Goal: Task Accomplishment & Management: Manage account settings

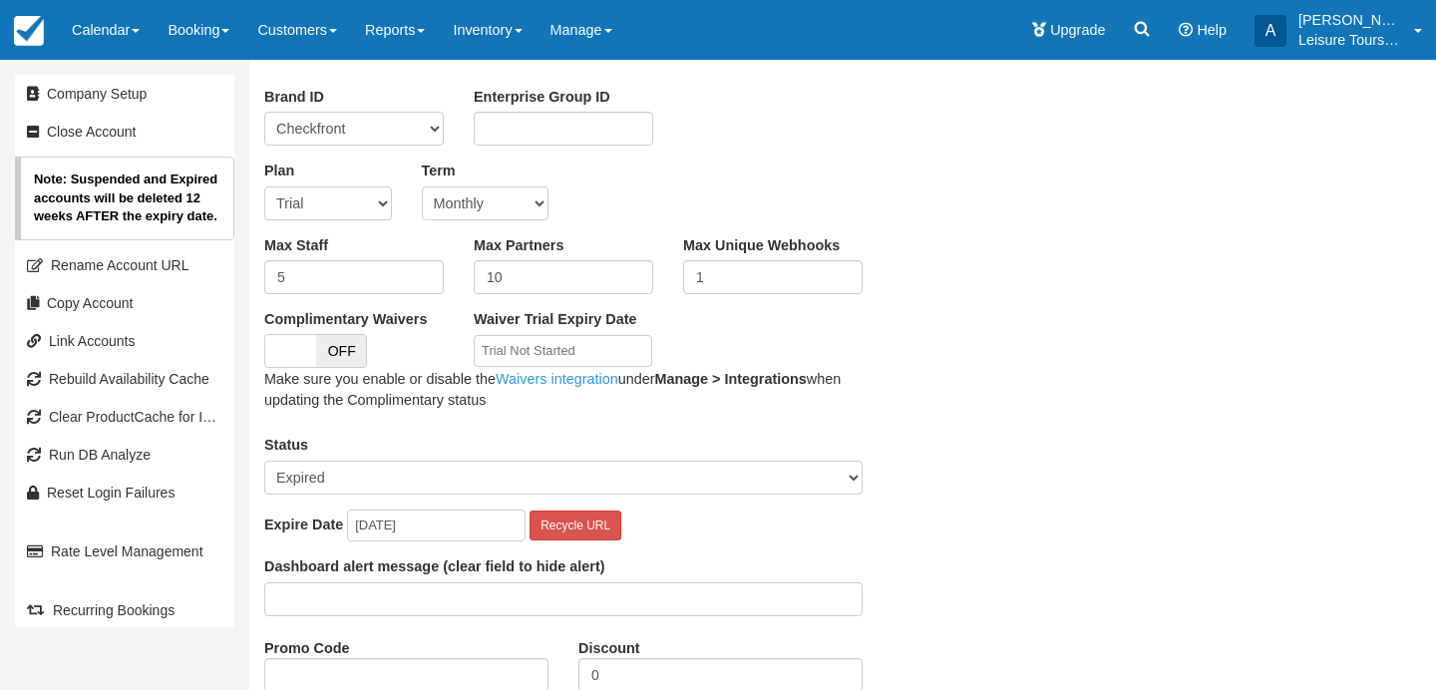
scroll to position [188, 0]
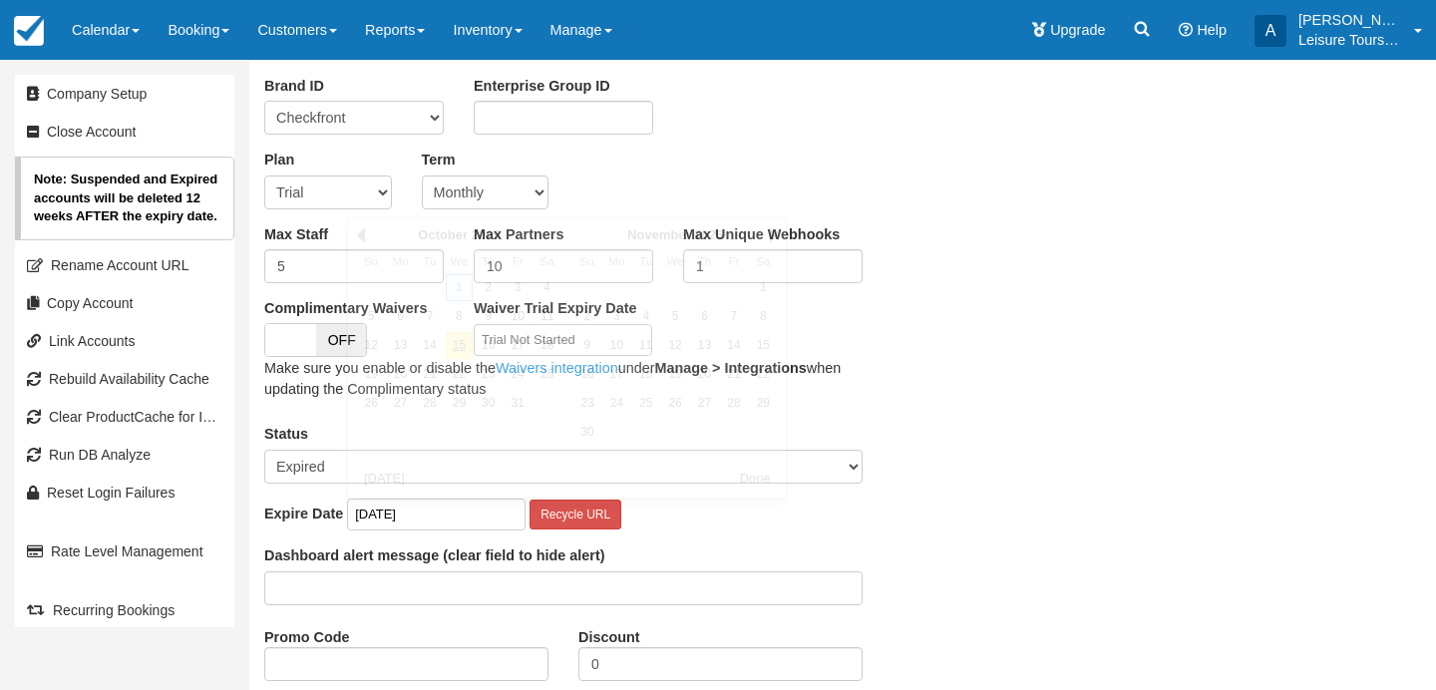
click at [418, 513] on input "2025-10-01" at bounding box center [436, 515] width 179 height 33
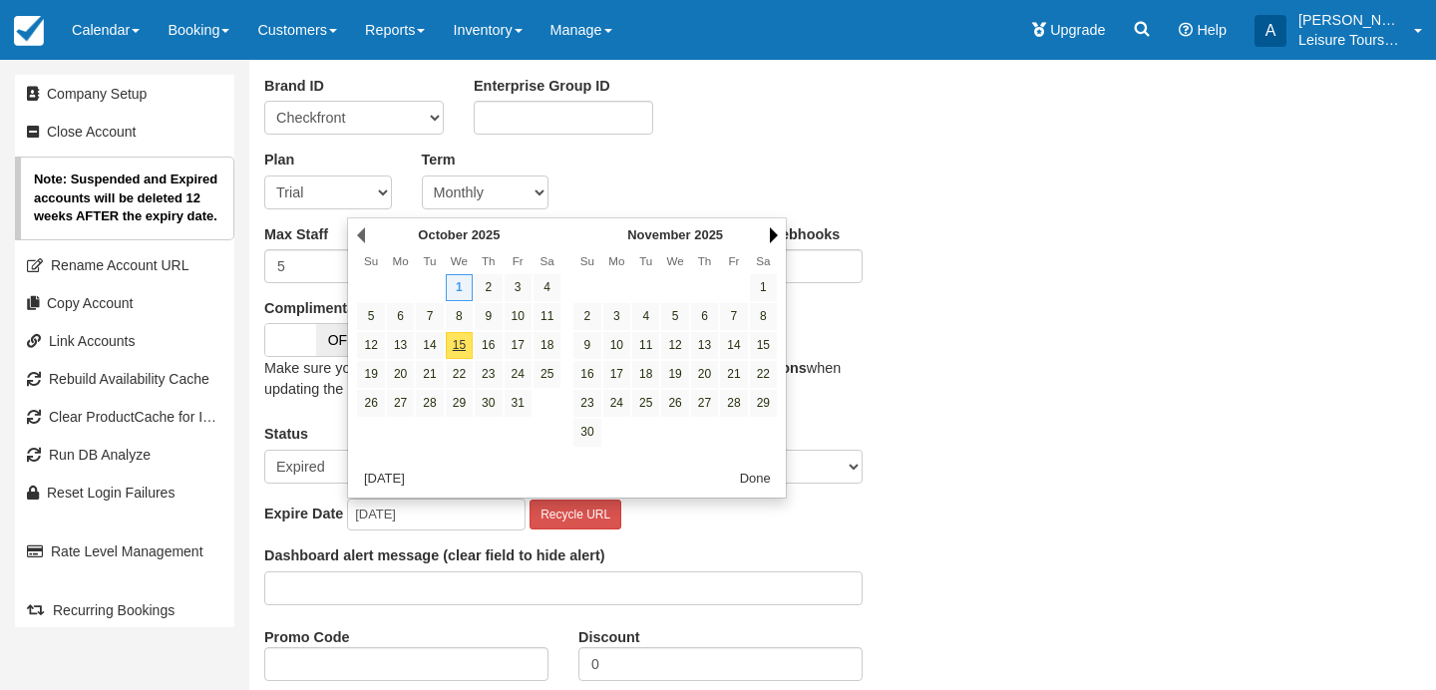
click at [772, 230] on link "Next" at bounding box center [774, 235] width 8 height 16
click at [664, 406] on link "31" at bounding box center [674, 403] width 27 height 27
type input "[DATE]"
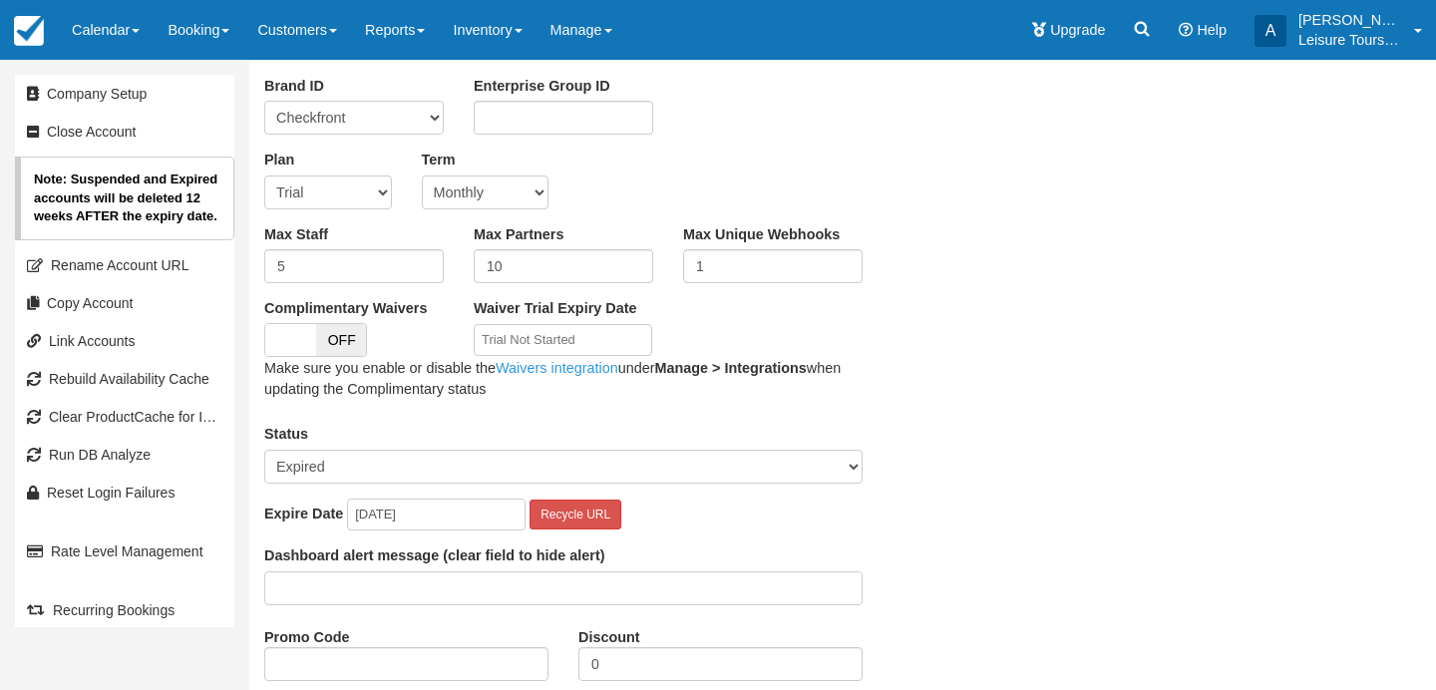
scroll to position [465, 0]
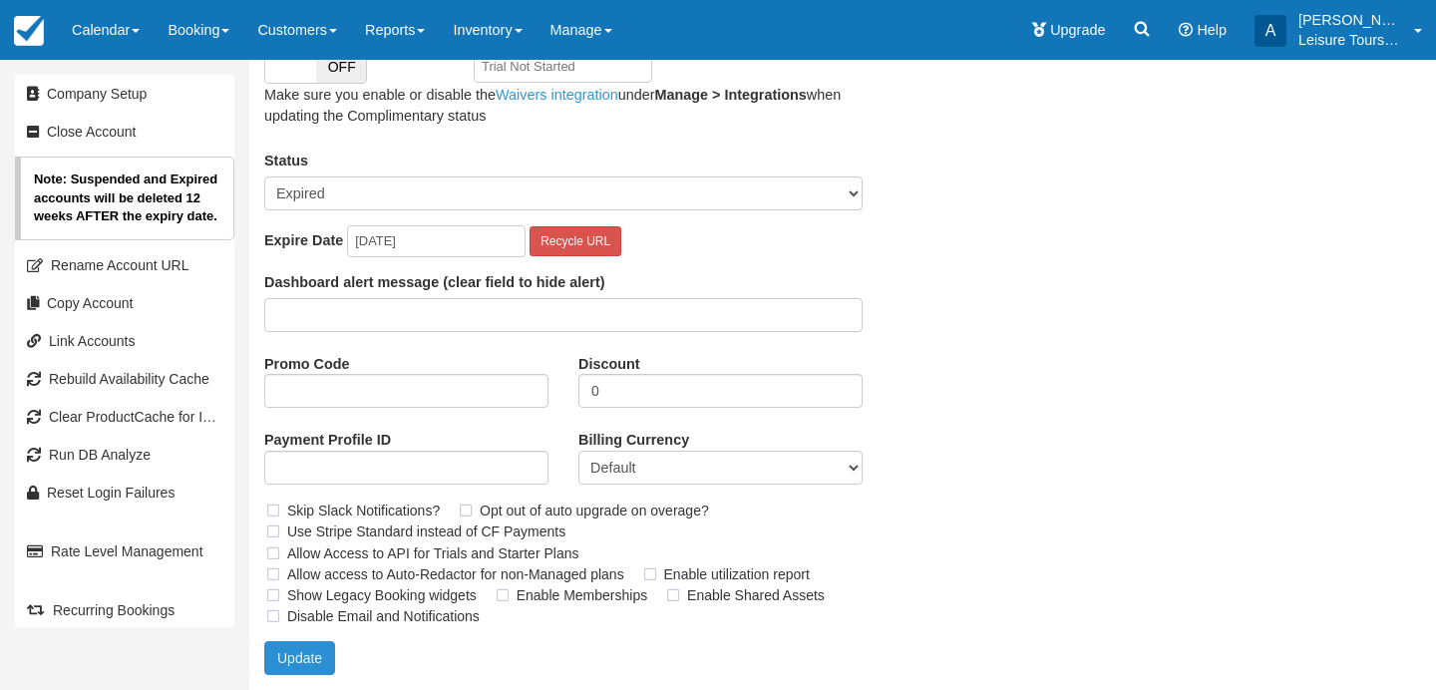
click at [300, 655] on button "Update" at bounding box center [299, 658] width 71 height 34
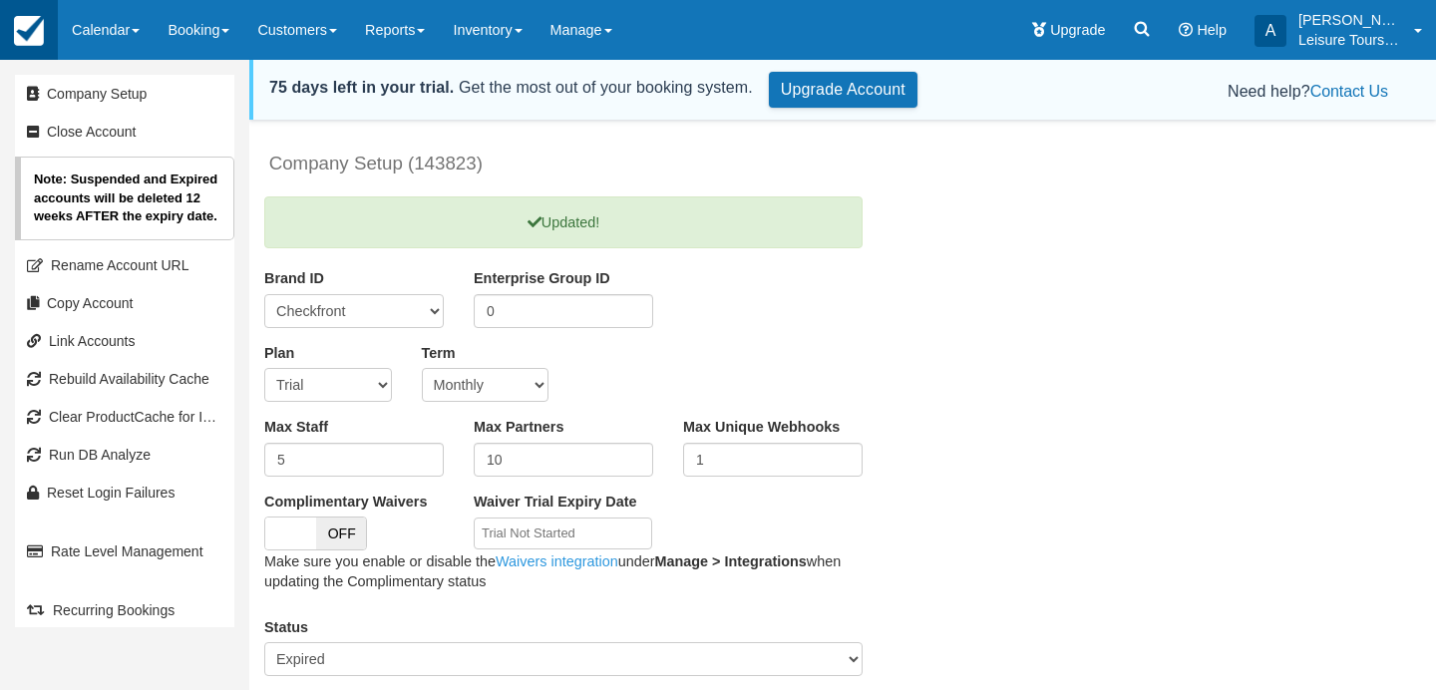
click at [17, 30] on img at bounding box center [29, 31] width 30 height 30
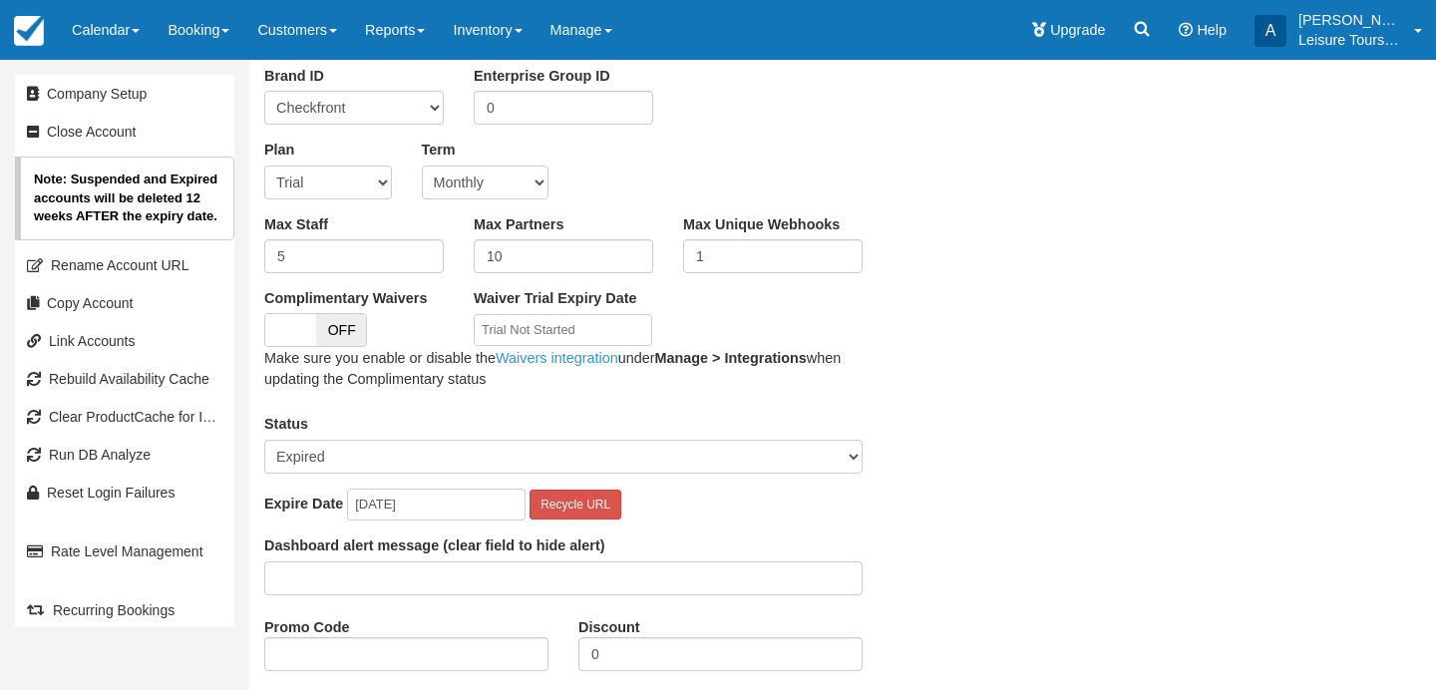
scroll to position [199, 0]
click at [432, 455] on select "Active Suspended Expired Moved (Read Only)" at bounding box center [563, 456] width 598 height 34
select select "ACTIVE"
click at [264, 439] on select "Active Suspended Expired Moved (Read Only)" at bounding box center [563, 456] width 598 height 34
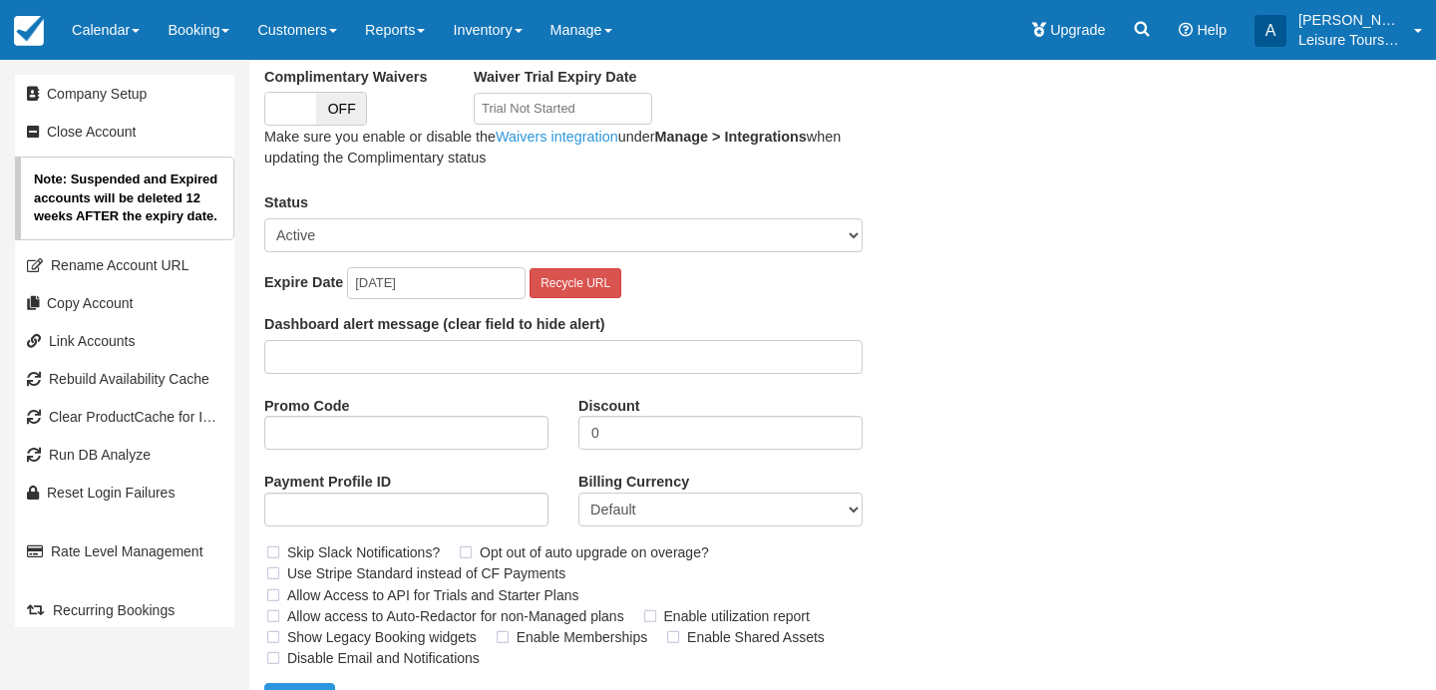
scroll to position [465, 0]
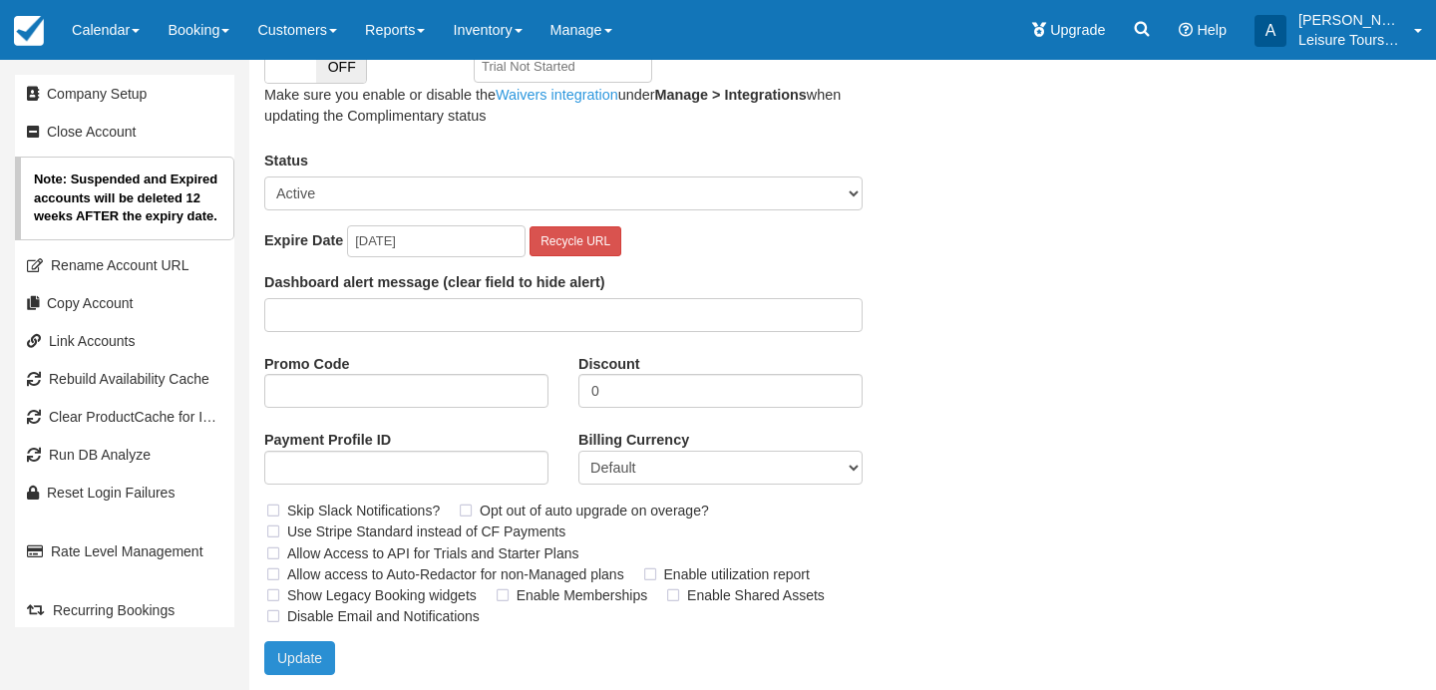
click at [292, 651] on button "Update" at bounding box center [299, 658] width 71 height 34
